Goal: Task Accomplishment & Management: Complete application form

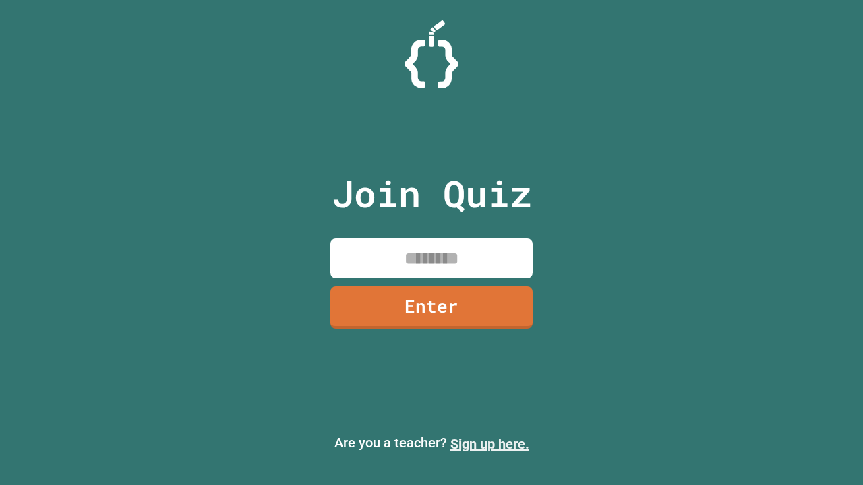
click at [489, 444] on link "Sign up here." at bounding box center [489, 444] width 79 height 16
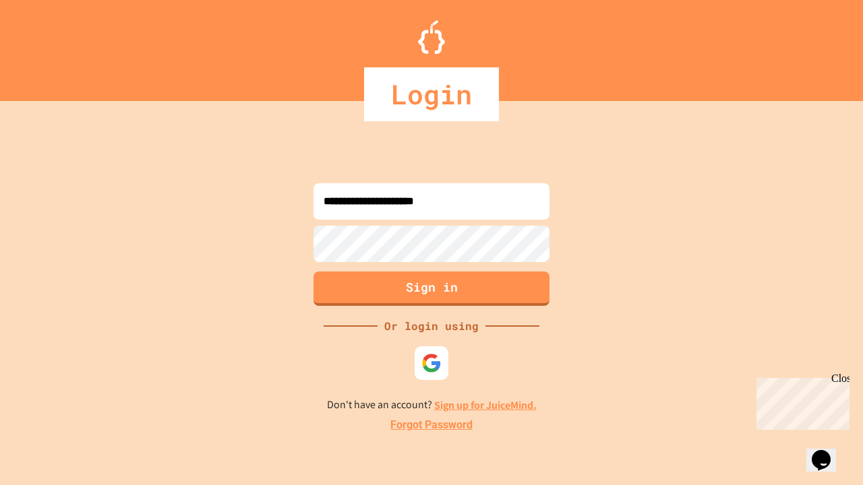
type input "**********"
